Goal: Complete application form

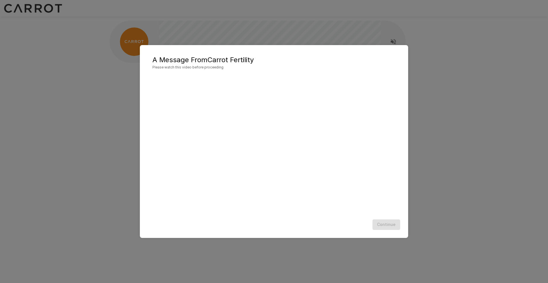
click at [469, 160] on div "A Message From Carrot Fertility Please watch this video before proceeding Conti…" at bounding box center [274, 141] width 548 height 283
click at [449, 93] on div "A Message From Carrot Fertility Please watch this video before proceeding Conti…" at bounding box center [274, 141] width 548 height 283
click at [384, 226] on div "Continue" at bounding box center [273, 224] width 257 height 15
click at [446, 170] on div "A Message From Carrot Fertility Please watch this video before proceeding Conti…" at bounding box center [274, 141] width 548 height 283
click at [261, 40] on div "A Message From Carrot Fertility Please watch this video before proceeding Conti…" at bounding box center [274, 141] width 548 height 283
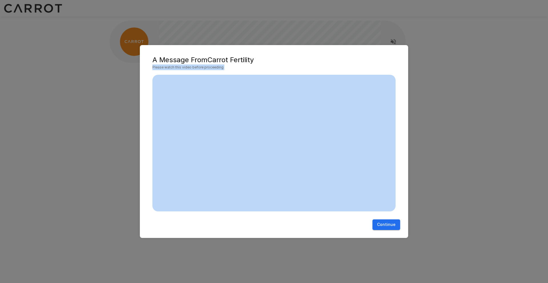
click at [98, 189] on div "A Message From Carrot Fertility Please watch this video before proceeding Conti…" at bounding box center [274, 141] width 548 height 283
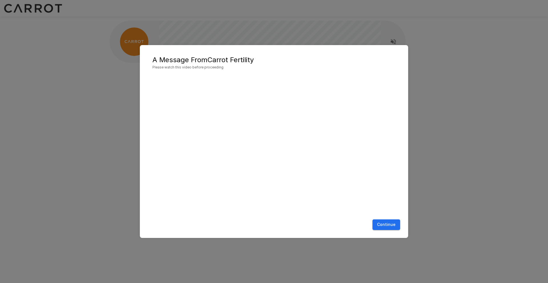
click at [146, 9] on div "A Message From Carrot Fertility Please watch this video before proceeding Conti…" at bounding box center [274, 141] width 548 height 283
click at [384, 225] on button "Continue" at bounding box center [386, 224] width 28 height 11
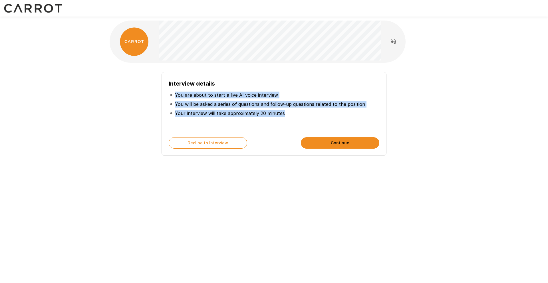
drag, startPoint x: 285, startPoint y: 112, endPoint x: 172, endPoint y: 91, distance: 115.4
click at [172, 91] on ul "You are about to start a live AI voice interview You will be asked a series of …" at bounding box center [274, 104] width 210 height 32
drag, startPoint x: 168, startPoint y: 82, endPoint x: 308, endPoint y: 117, distance: 144.4
click at [308, 117] on div "Interview details You are about to start a live AI voice interview You will be …" at bounding box center [273, 114] width 225 height 84
copy div "Interview details You are about to start a live AI voice interview You will be …"
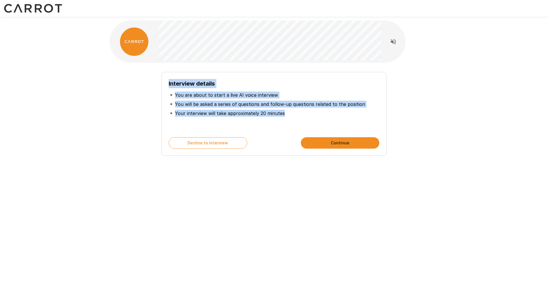
click at [393, 43] on icon "Read questions aloud" at bounding box center [393, 41] width 7 height 7
click at [394, 41] on icon "Stop reading questions aloud" at bounding box center [392, 41] width 5 height 5
click at [319, 138] on button "Continue" at bounding box center [340, 142] width 78 height 11
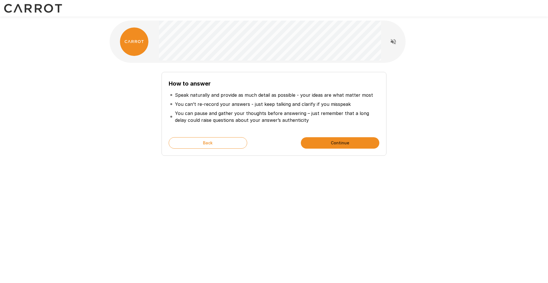
click at [331, 142] on button "Continue" at bounding box center [340, 142] width 78 height 11
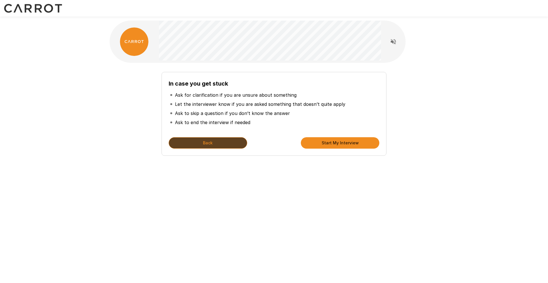
click at [196, 140] on button "Back" at bounding box center [208, 142] width 78 height 11
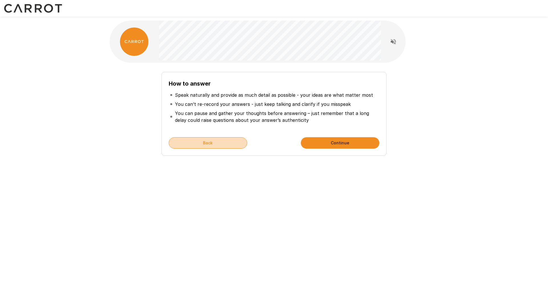
click at [196, 140] on button "Back" at bounding box center [208, 142] width 78 height 11
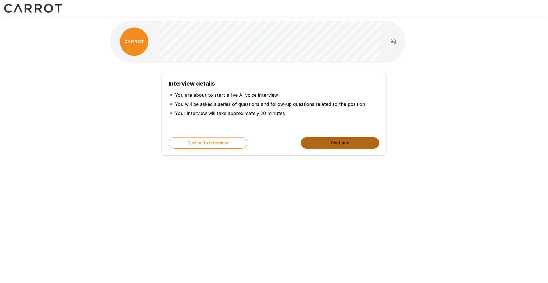
click at [353, 144] on button "Continue" at bounding box center [340, 142] width 78 height 11
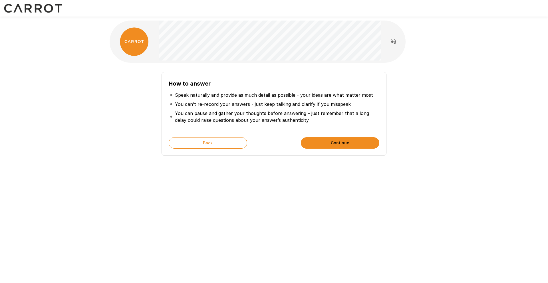
click at [196, 109] on li "You can pause and gather your thoughts before answering – just remember that a …" at bounding box center [274, 117] width 210 height 16
click at [254, 191] on div "How to answer Speak naturally and provide as much detail as possible - your ide…" at bounding box center [274, 102] width 342 height 204
click at [274, 106] on p "You can’t re-record your answers - just keep talking and clarify if you misspeak" at bounding box center [263, 104] width 176 height 7
click at [326, 140] on button "Continue" at bounding box center [340, 142] width 78 height 11
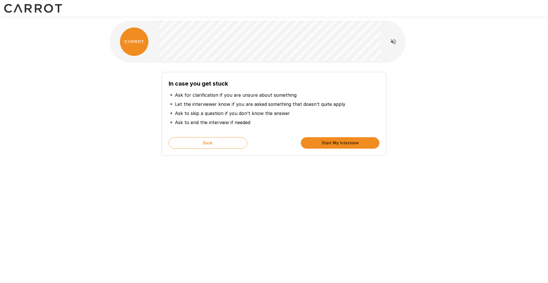
click at [274, 205] on div "In case you get stuck Ask for clarification if you are unsure about something L…" at bounding box center [274, 141] width 548 height 283
click at [332, 141] on button "Start My Interview" at bounding box center [340, 142] width 78 height 11
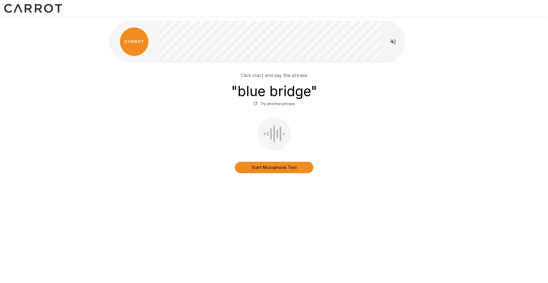
click at [333, 140] on div "Start Microphone Test" at bounding box center [274, 145] width 324 height 56
click at [282, 167] on button "Start Microphone Test" at bounding box center [274, 167] width 78 height 11
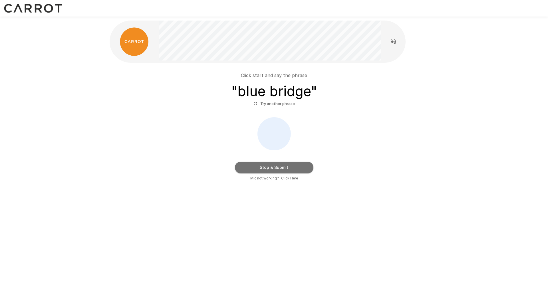
click at [264, 167] on button "Stop & Submit" at bounding box center [274, 167] width 78 height 11
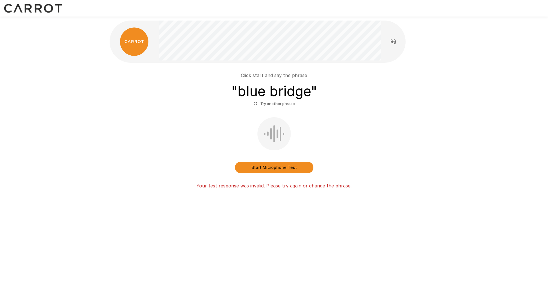
click at [268, 165] on button "Start Microphone Test" at bounding box center [274, 167] width 78 height 11
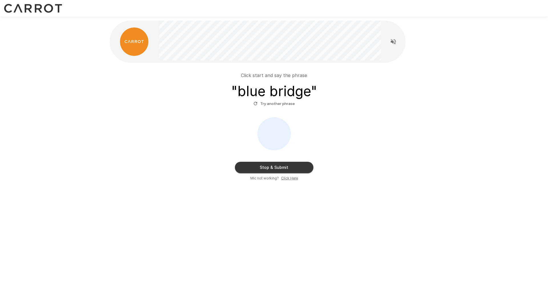
click at [285, 167] on button "Stop & Submit" at bounding box center [274, 167] width 78 height 11
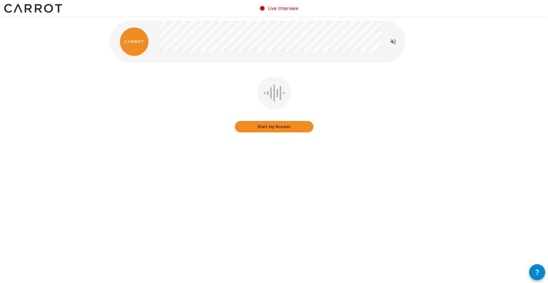
click at [267, 129] on button "Start my Answer" at bounding box center [274, 126] width 78 height 11
click at [267, 131] on button "Stop & Submit" at bounding box center [274, 126] width 78 height 11
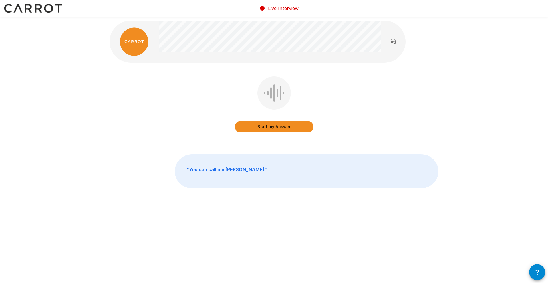
click at [267, 127] on button "Start my Answer" at bounding box center [274, 126] width 78 height 11
click at [277, 127] on button "Stop & Submit" at bounding box center [274, 126] width 78 height 11
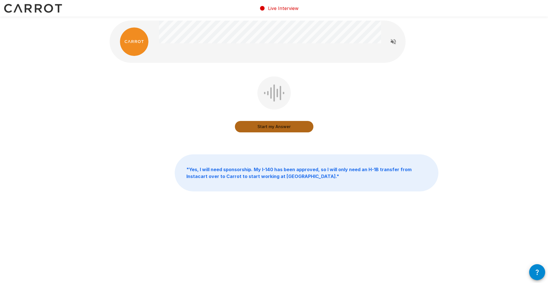
click at [262, 127] on button "Start my Answer" at bounding box center [274, 126] width 78 height 11
click at [276, 126] on button "Stop & Submit" at bounding box center [274, 126] width 78 height 11
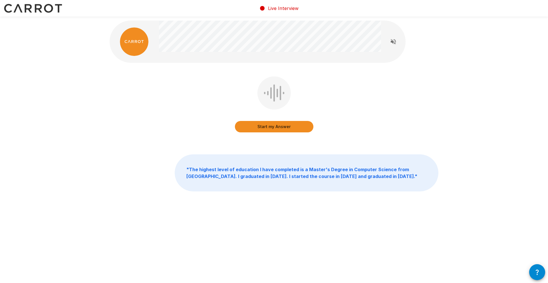
click at [280, 127] on button "Start my Answer" at bounding box center [274, 126] width 78 height 11
click at [270, 127] on button "Stop & Submit" at bounding box center [274, 126] width 78 height 11
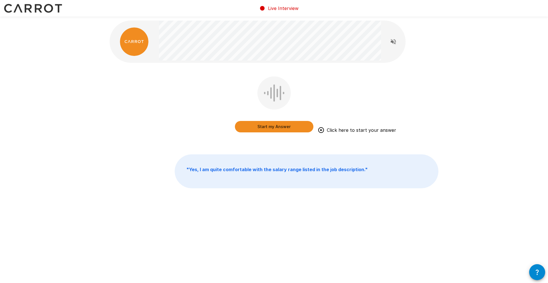
click at [287, 124] on button "Start my Answer" at bounding box center [274, 126] width 78 height 11
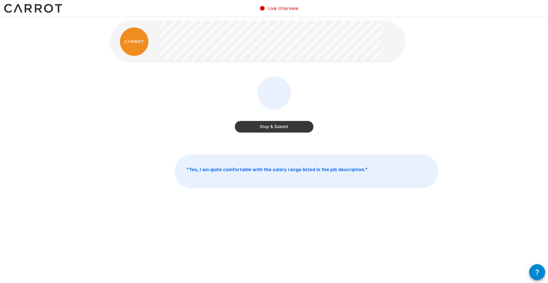
click at [273, 125] on button "Stop & Submit" at bounding box center [274, 126] width 78 height 11
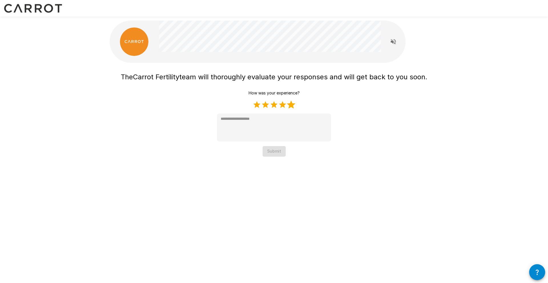
click at [289, 105] on label "5 Stars" at bounding box center [291, 104] width 9 height 9
type textarea "*"
click at [277, 151] on button "Submit" at bounding box center [273, 151] width 23 height 11
